Goal: Find specific page/section: Find specific page/section

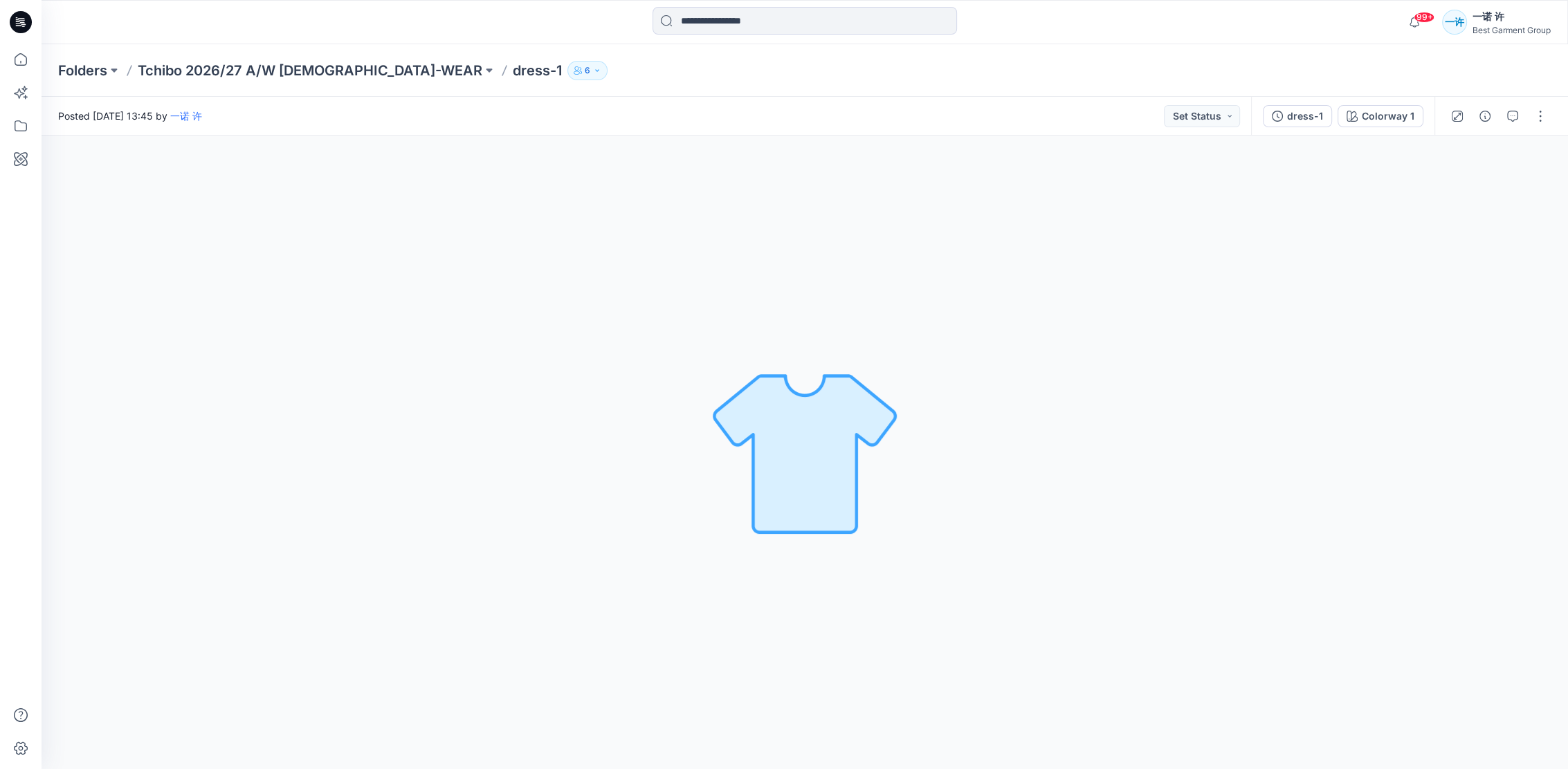
click at [1140, 439] on div "Colorway 1 Loading... Material Properties Loading..." at bounding box center [804, 452] width 1527 height 633
click at [11, 61] on icon at bounding box center [20, 59] width 30 height 30
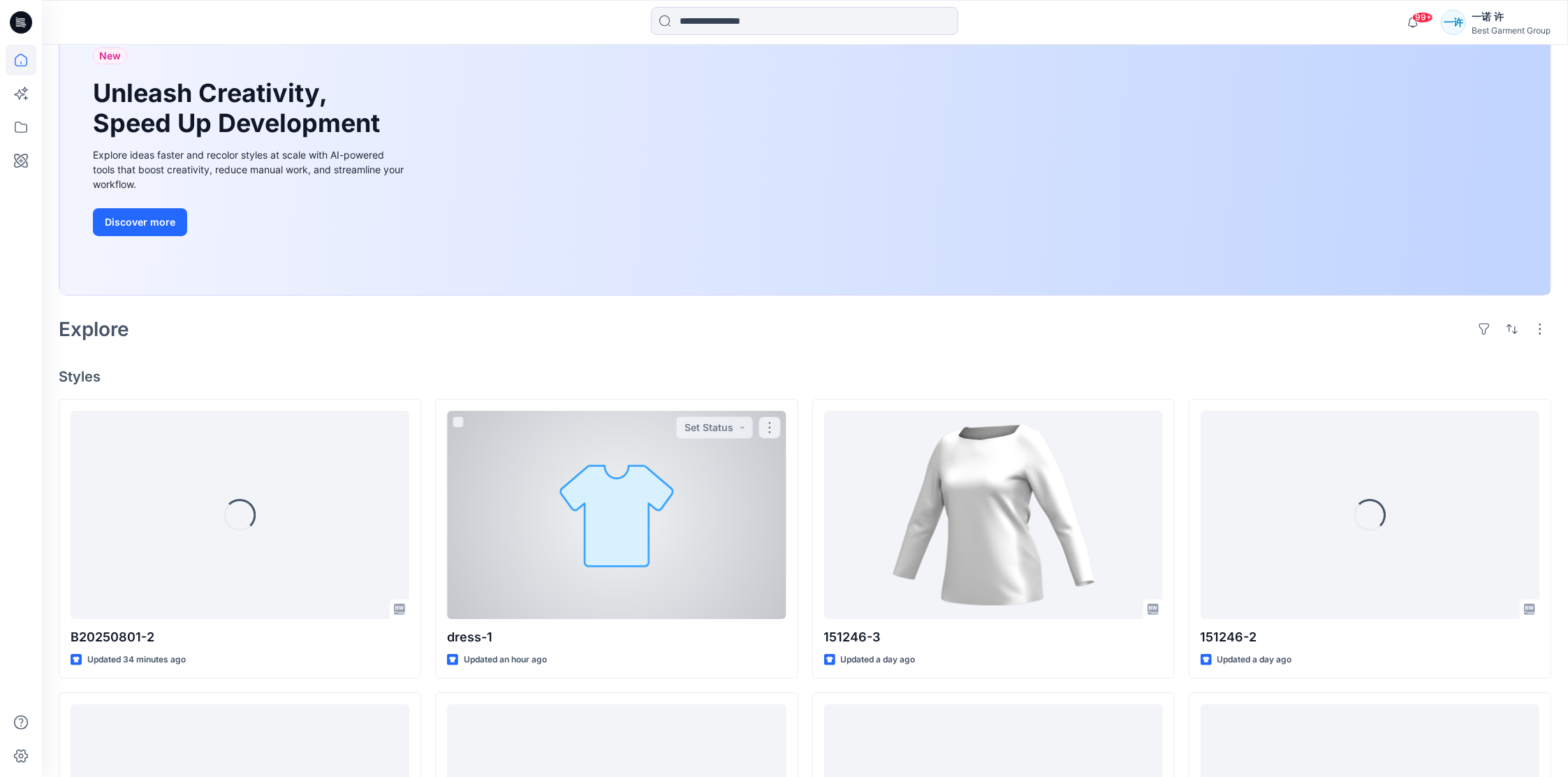
scroll to position [185, 0]
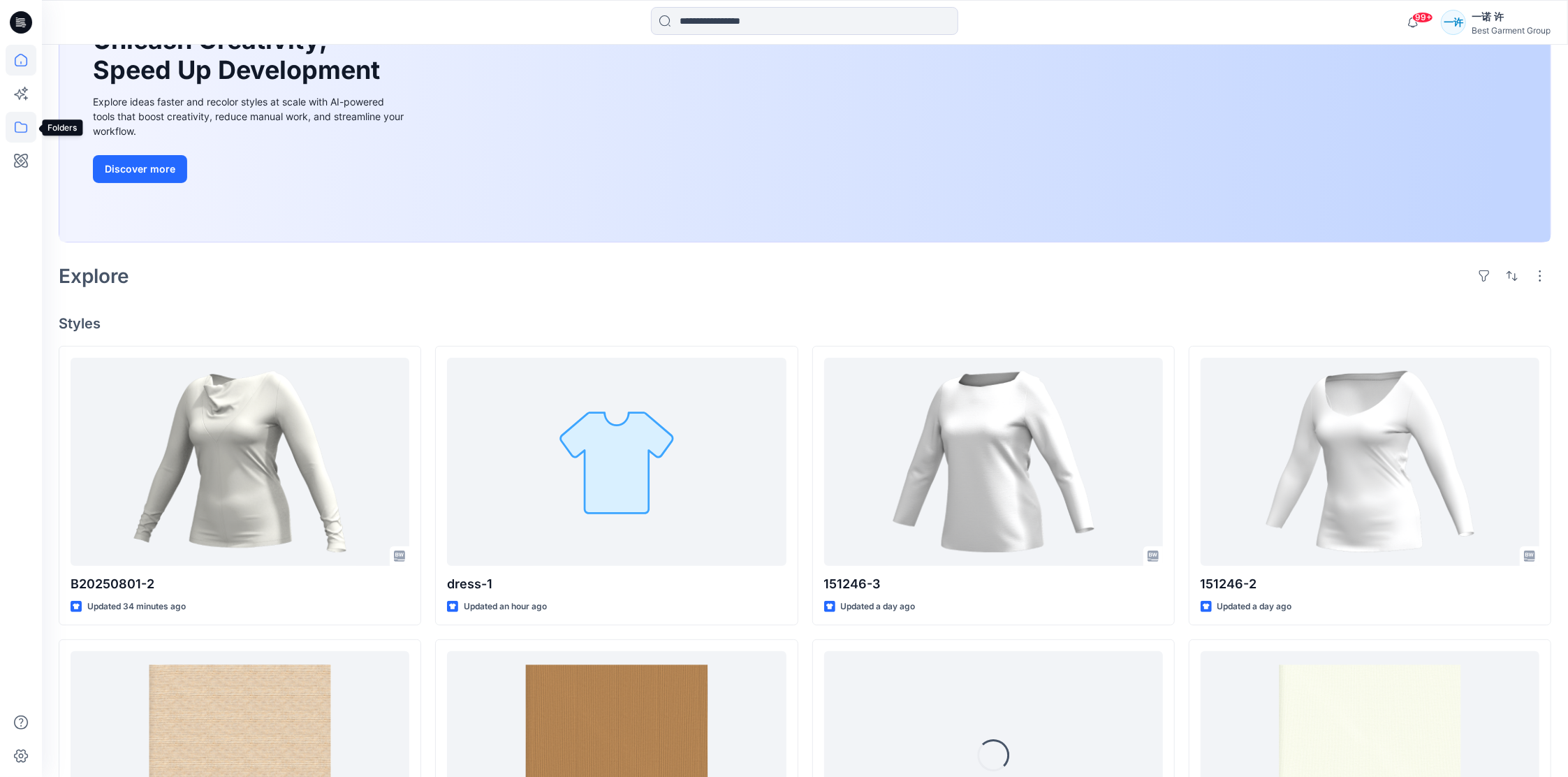
click at [27, 127] on icon at bounding box center [20, 127] width 31 height 31
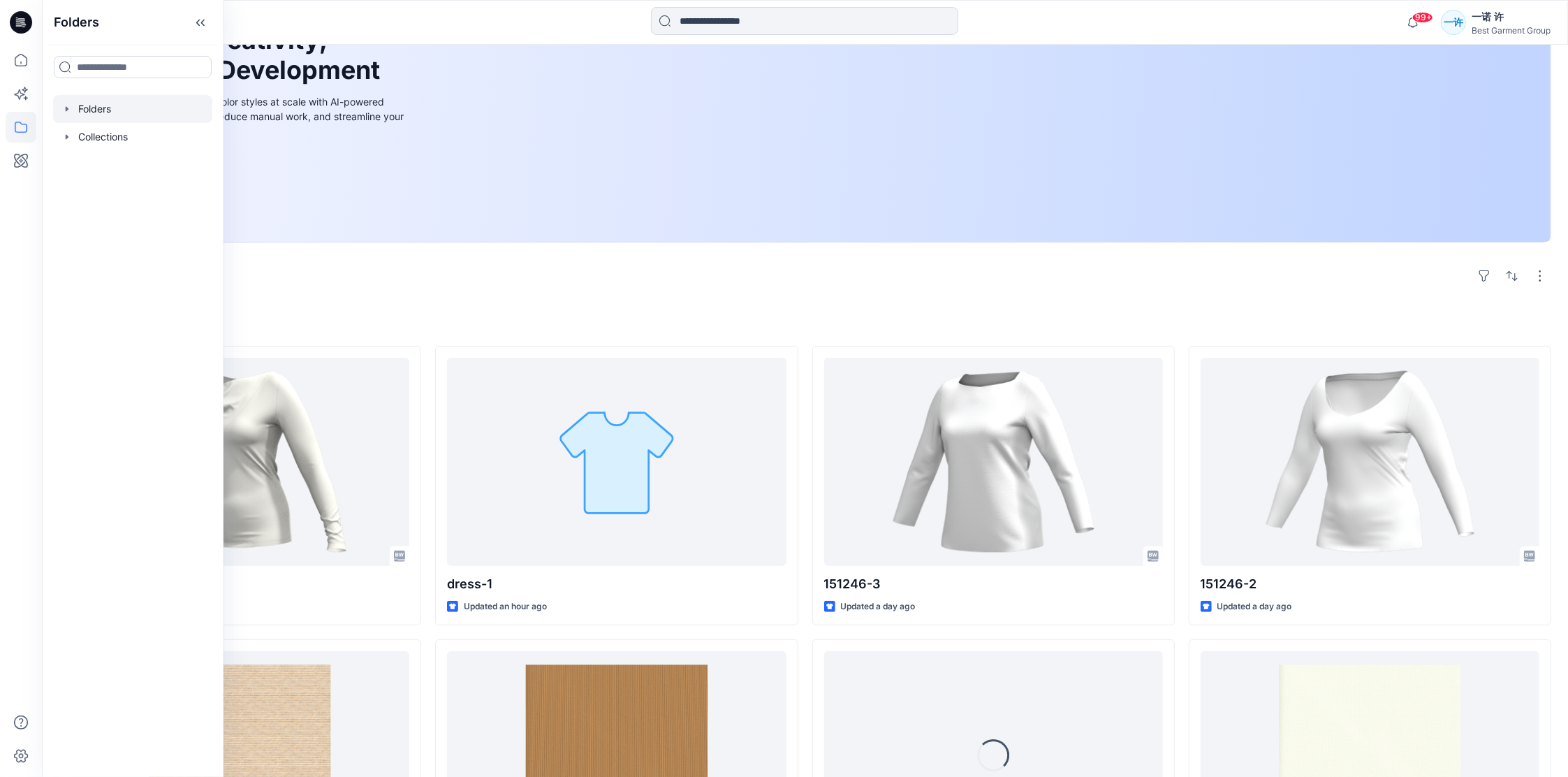
click at [134, 111] on div at bounding box center [133, 109] width 159 height 28
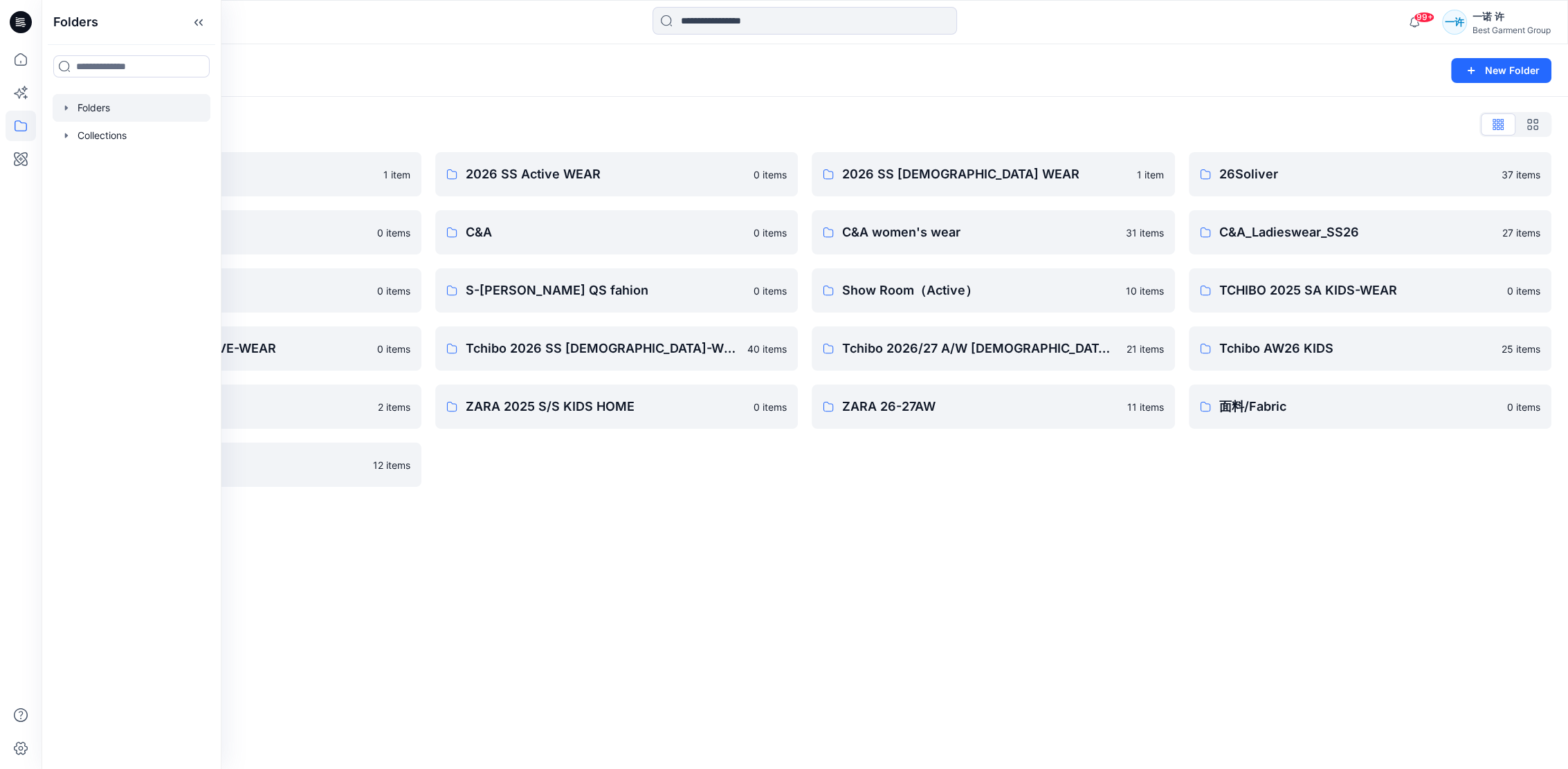
click at [655, 97] on div "Folders List 2026 Kid （ZARA） 1 item Block Pattern 0 items NKD 0 items Tchibo 20…" at bounding box center [804, 300] width 1527 height 407
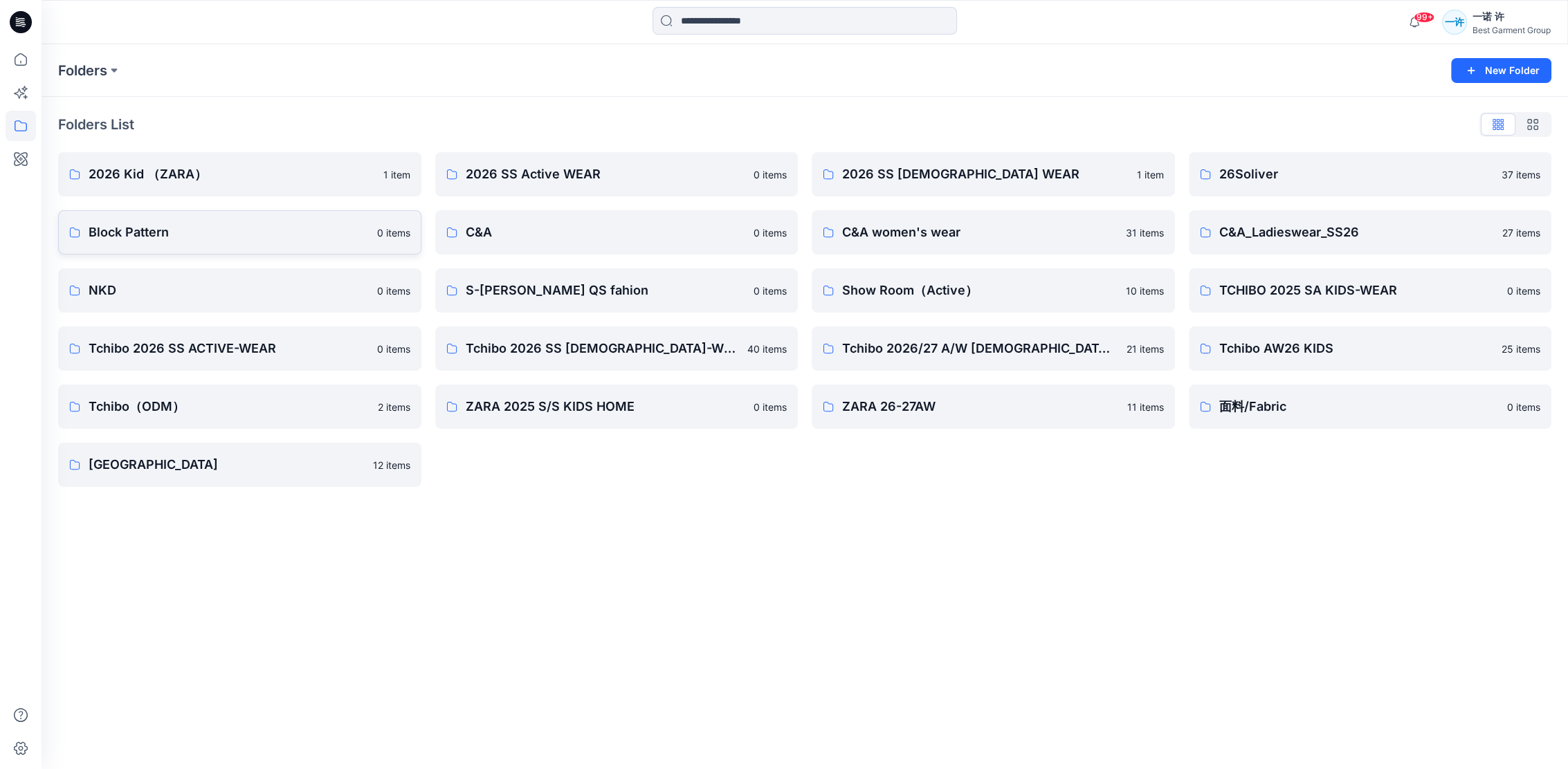
click at [245, 226] on p "Block Pattern" at bounding box center [228, 232] width 280 height 19
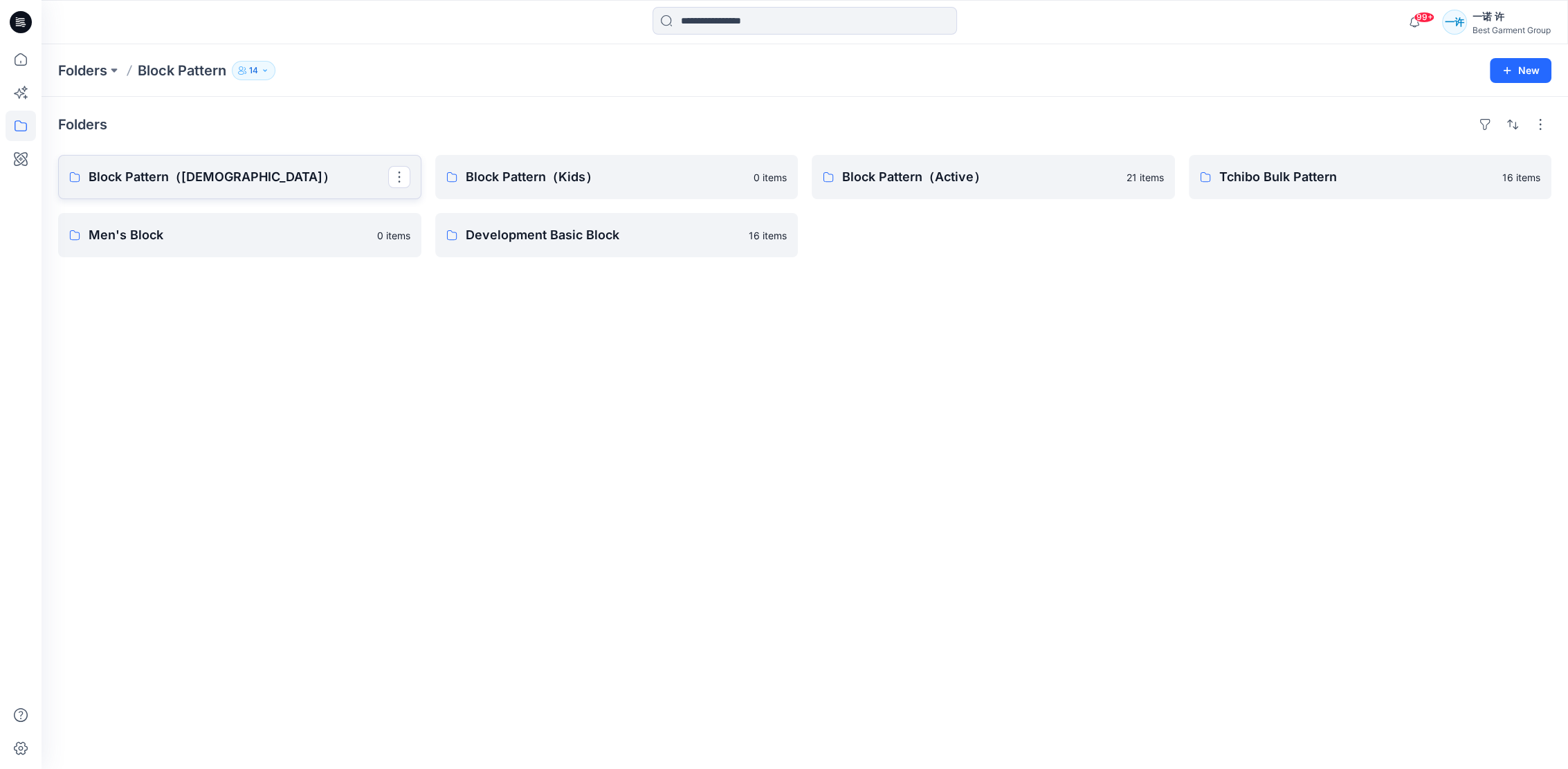
click at [183, 164] on link "Block Pattern（Ladies）" at bounding box center [240, 177] width 364 height 44
